Goal: Task Accomplishment & Management: Use online tool/utility

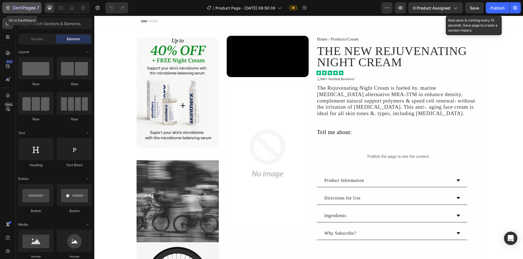
click at [6, 10] on icon "button" at bounding box center [8, 8] width 6 height 6
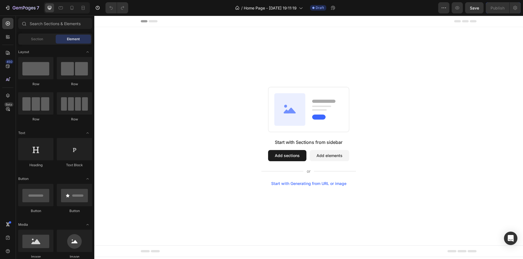
click at [310, 184] on div "Start with Generating from URL or image" at bounding box center [308, 184] width 75 height 4
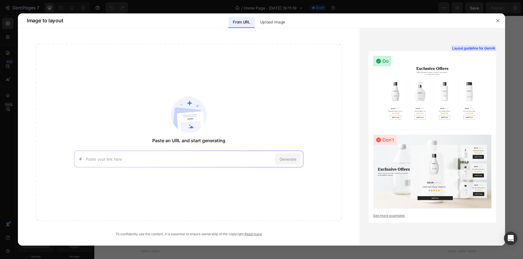
click at [201, 160] on input at bounding box center [179, 159] width 187 height 6
paste input "https://web.archive.org/web/20240920112705/https://www.conversiontime.io/home-2…"
type input "https://web.archive.org/web/20240920112705/https://www.conversiontime.io/home-2…"
click at [295, 162] on div "Generate" at bounding box center [288, 159] width 26 height 11
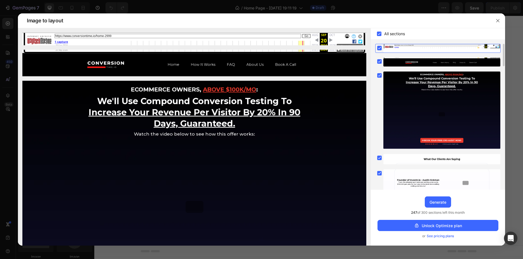
click at [379, 50] on rect at bounding box center [379, 48] width 4 height 4
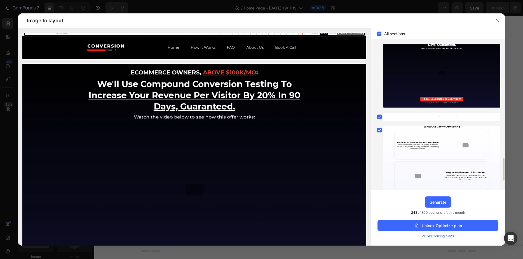
scroll to position [656, 0]
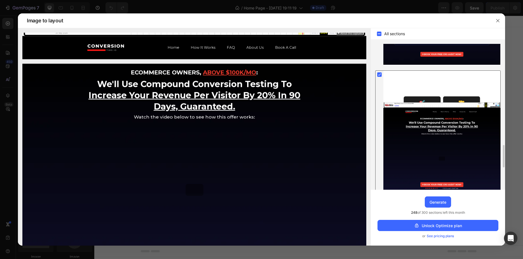
click at [378, 75] on rect at bounding box center [379, 74] width 4 height 4
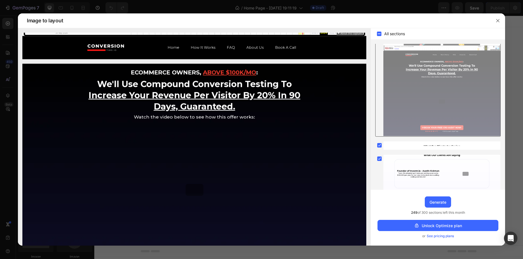
scroll to position [799, 0]
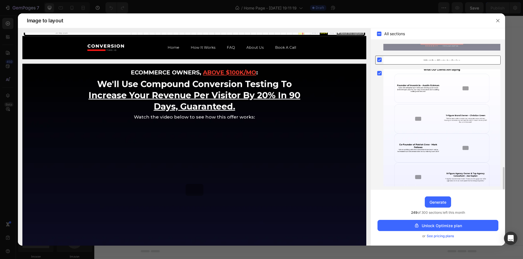
click at [380, 60] on rect at bounding box center [379, 60] width 4 height 4
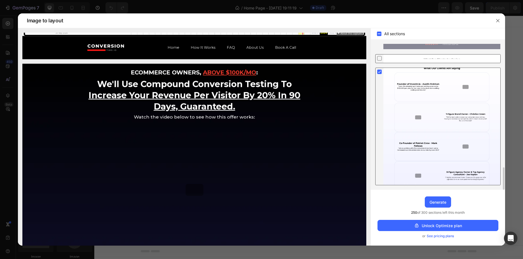
click at [379, 72] on rect at bounding box center [379, 72] width 4 height 4
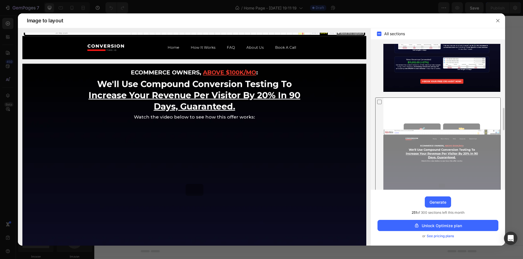
scroll to position [572, 0]
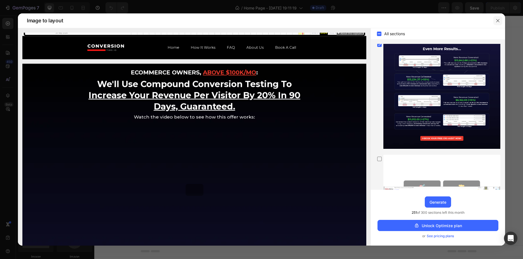
click at [494, 20] on button "button" at bounding box center [497, 20] width 9 height 9
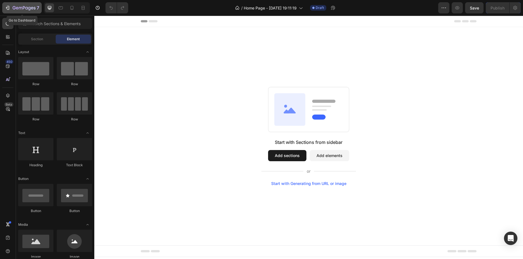
click at [6, 10] on icon "button" at bounding box center [8, 8] width 6 height 6
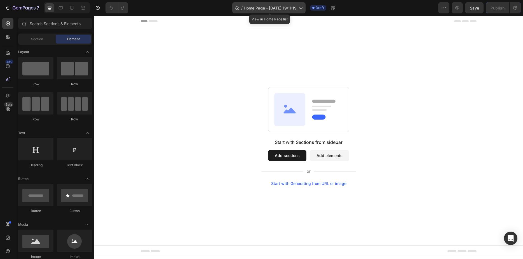
click at [282, 9] on span "Home Page - [DATE] 19:11:19" at bounding box center [270, 8] width 53 height 6
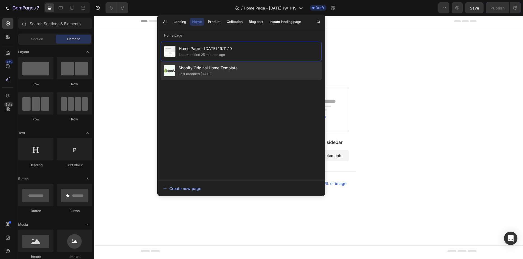
click at [246, 64] on div "Shopify Original Home Template Last modified 2 days ago" at bounding box center [241, 70] width 161 height 19
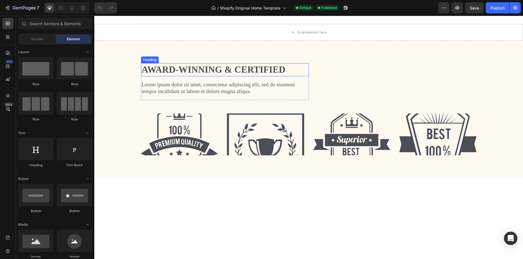
scroll to position [642, 0]
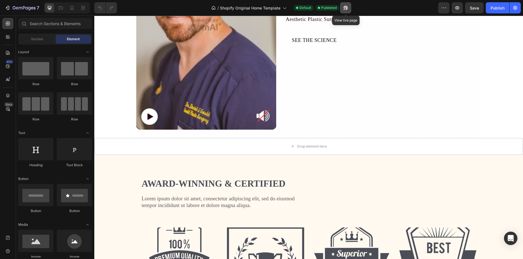
click at [345, 8] on icon "button" at bounding box center [346, 8] width 6 height 6
